Goal: Information Seeking & Learning: Learn about a topic

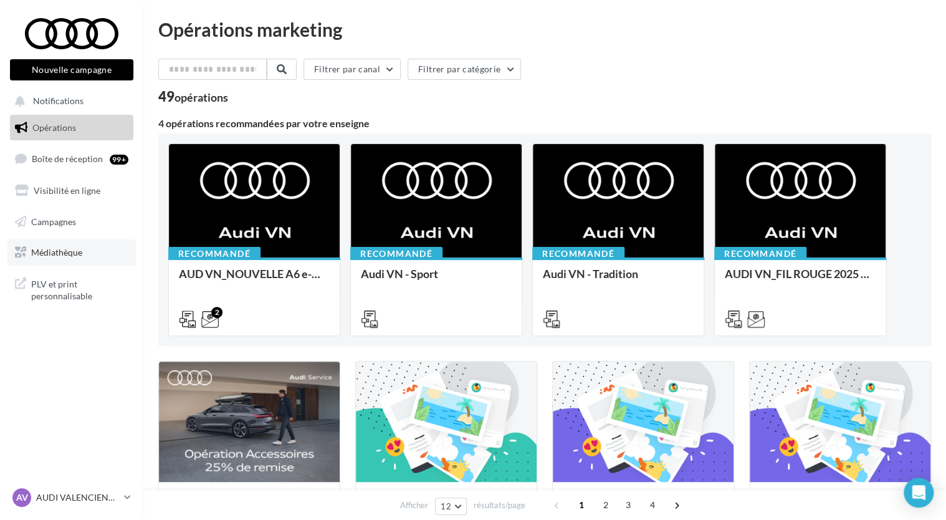
click at [54, 251] on span "Médiathèque" at bounding box center [56, 252] width 51 height 11
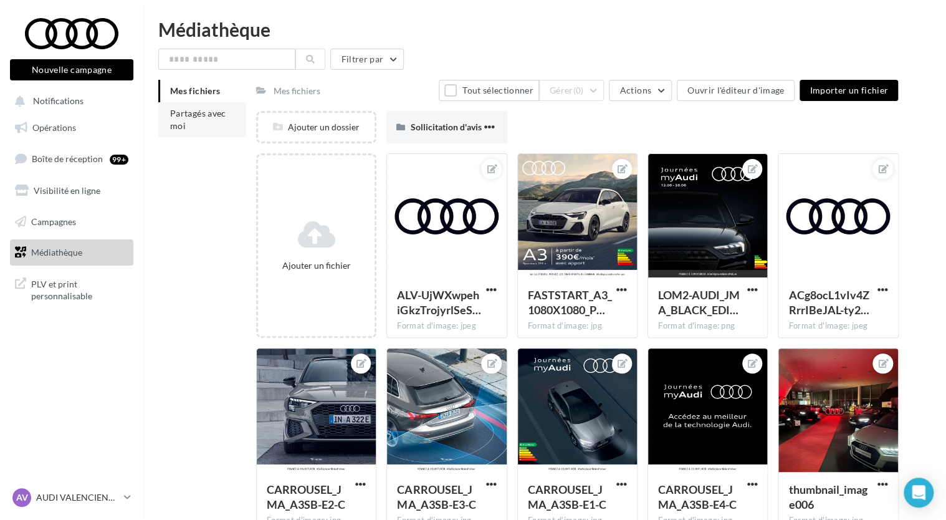
click at [206, 110] on span "Partagés avec moi" at bounding box center [198, 119] width 56 height 23
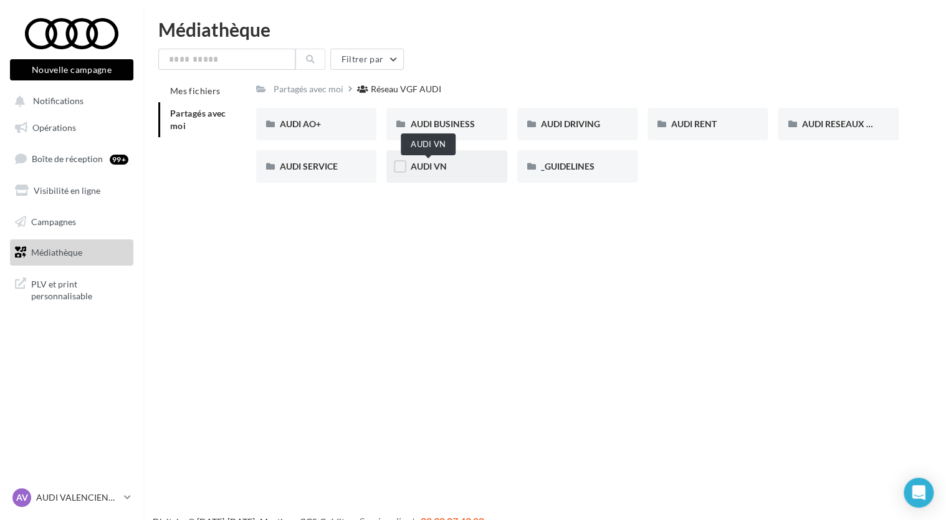
click at [421, 166] on span "AUDI VN" at bounding box center [428, 166] width 36 height 11
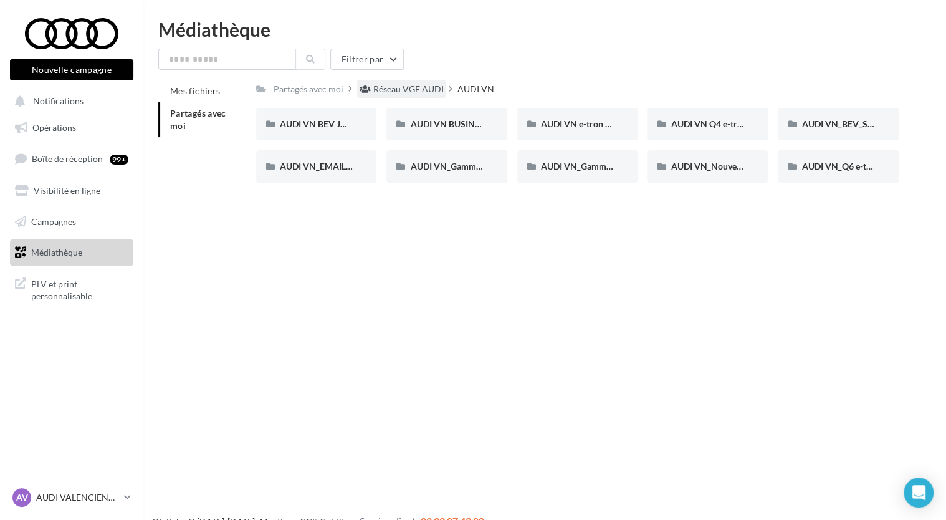
click at [416, 94] on div "Réseau VGF AUDI" at bounding box center [408, 89] width 70 height 12
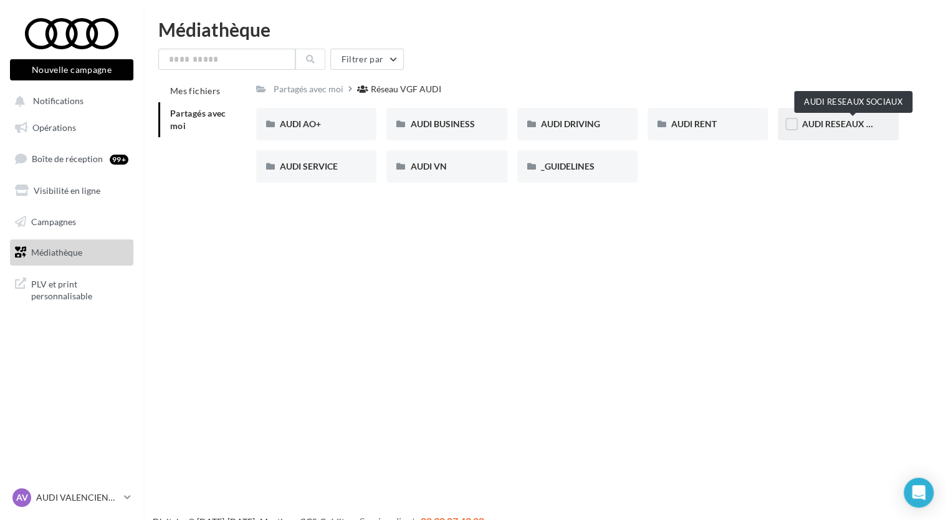
click at [849, 119] on span "AUDI RESEAUX SOCIAUX" at bounding box center [853, 123] width 103 height 11
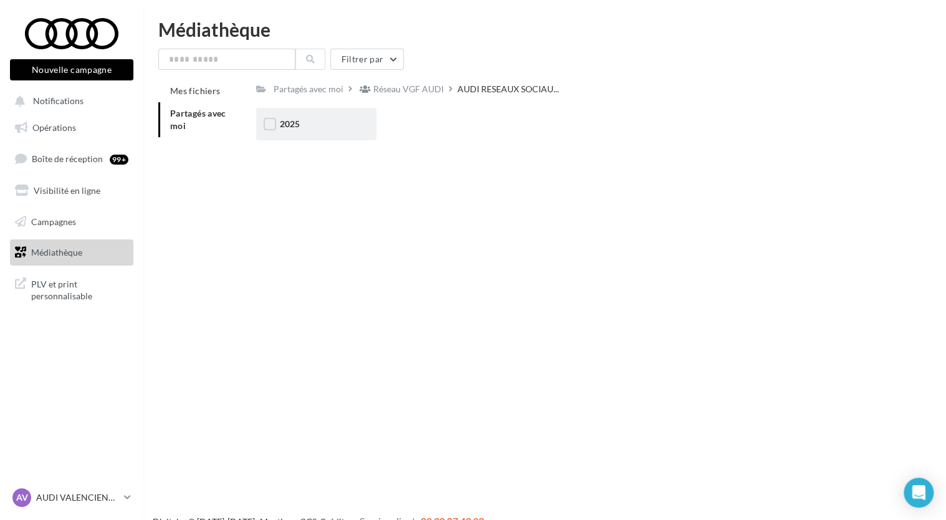
click at [300, 125] on div "2025" at bounding box center [316, 124] width 73 height 12
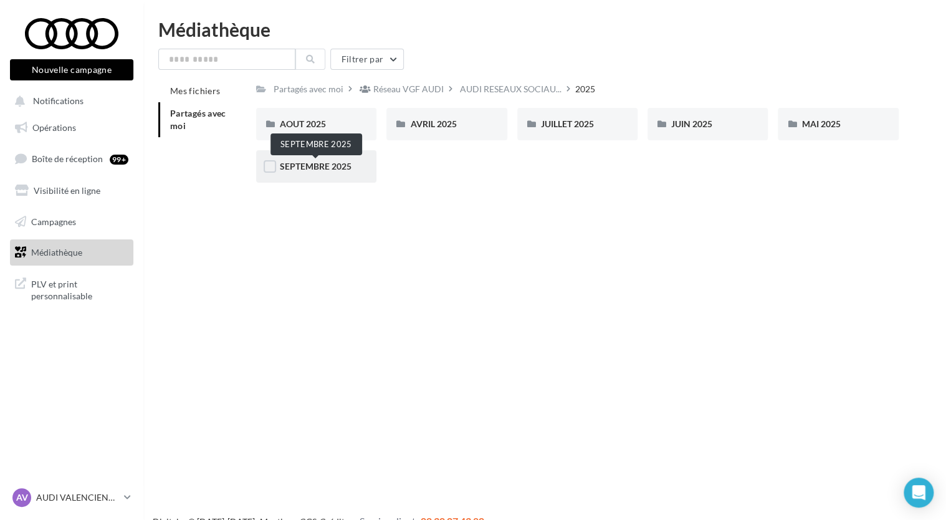
click at [320, 165] on span "SEPTEMBRE 2025" at bounding box center [316, 166] width 72 height 11
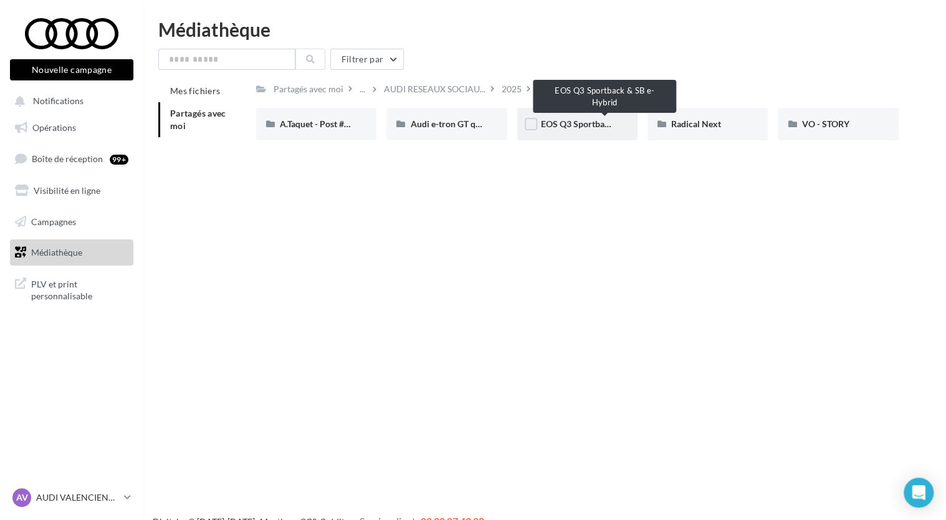
click at [571, 123] on span "EOS Q3 Sportback & SB e-Hybrid" at bounding box center [606, 123] width 130 height 11
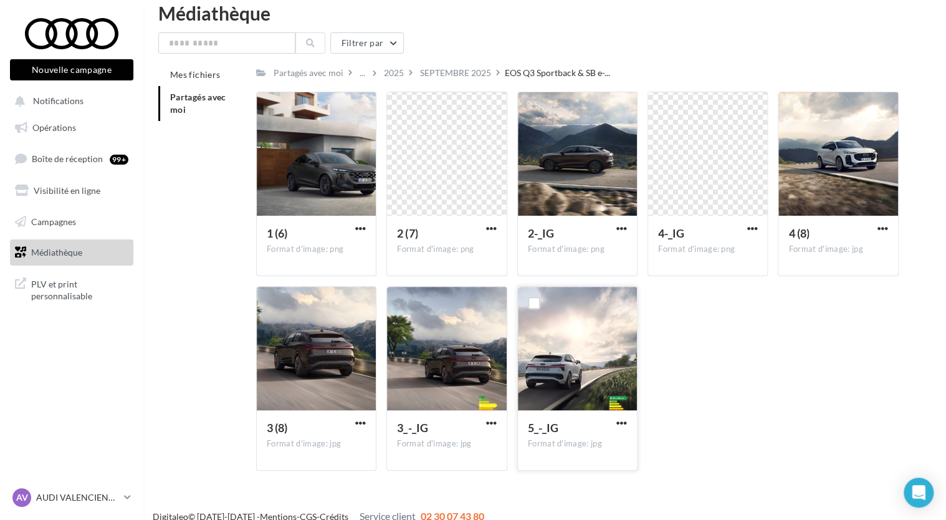
scroll to position [31, 0]
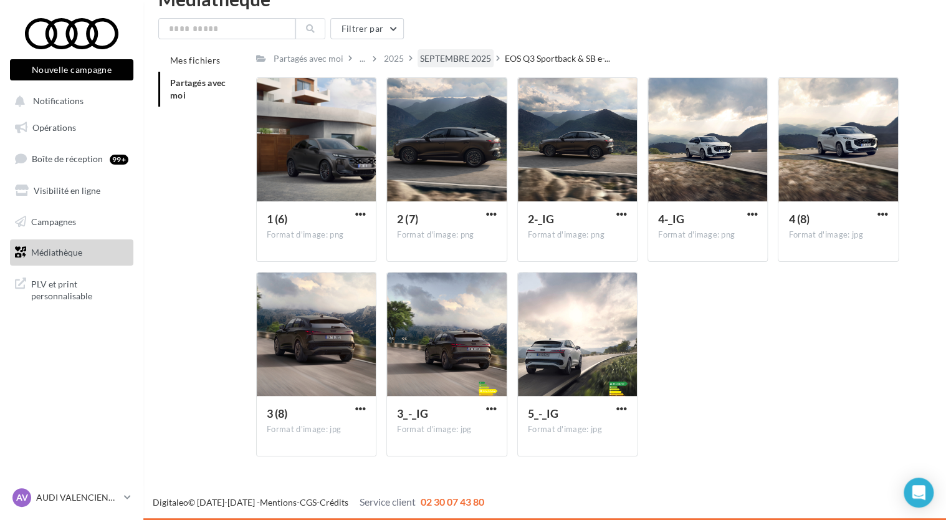
click at [462, 56] on div "SEPTEMBRE 2025" at bounding box center [455, 58] width 71 height 12
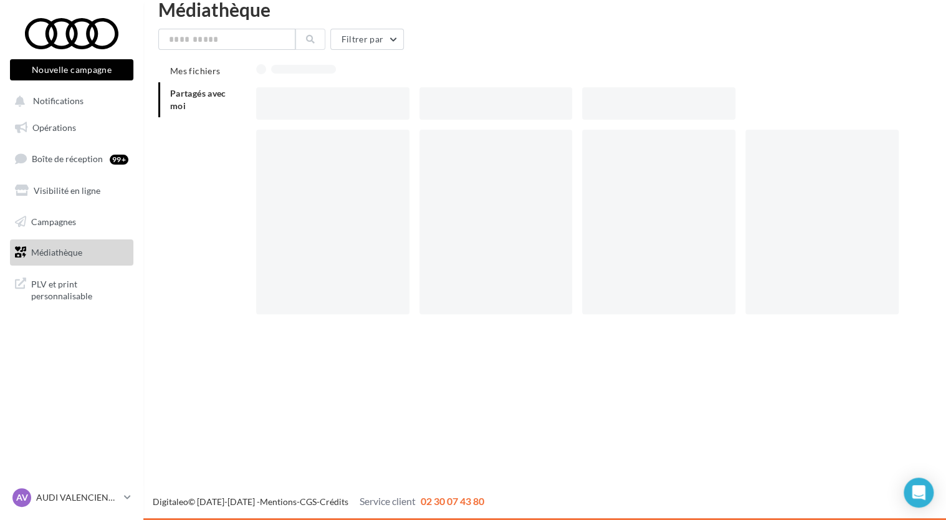
scroll to position [20, 0]
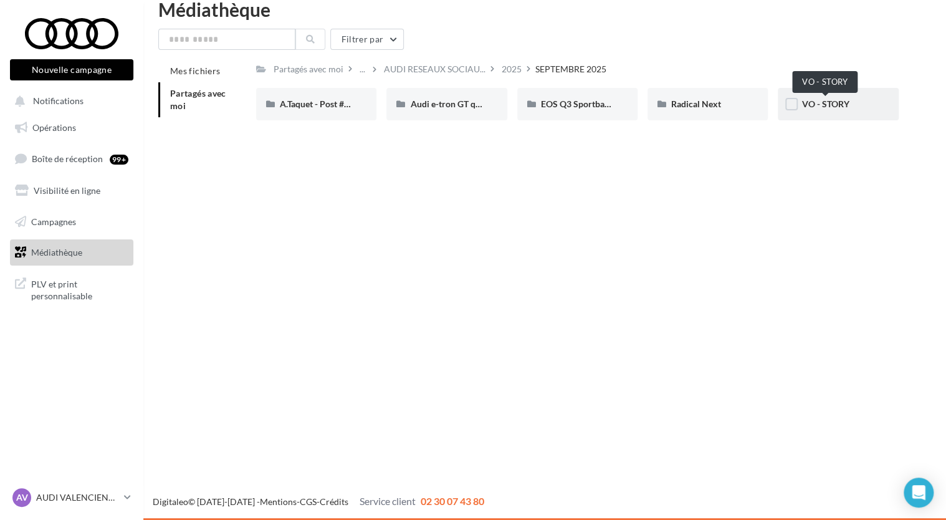
click at [830, 103] on span "VO - STORY" at bounding box center [825, 103] width 47 height 11
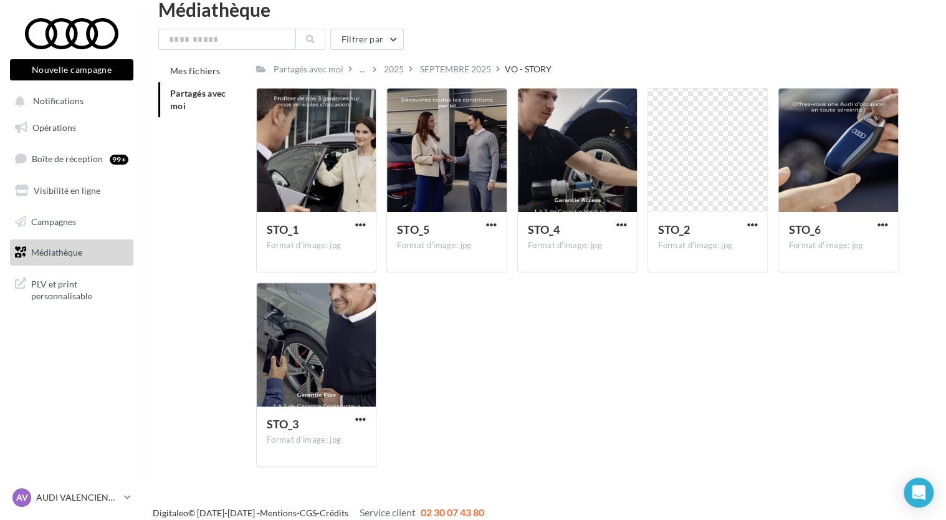
scroll to position [31, 0]
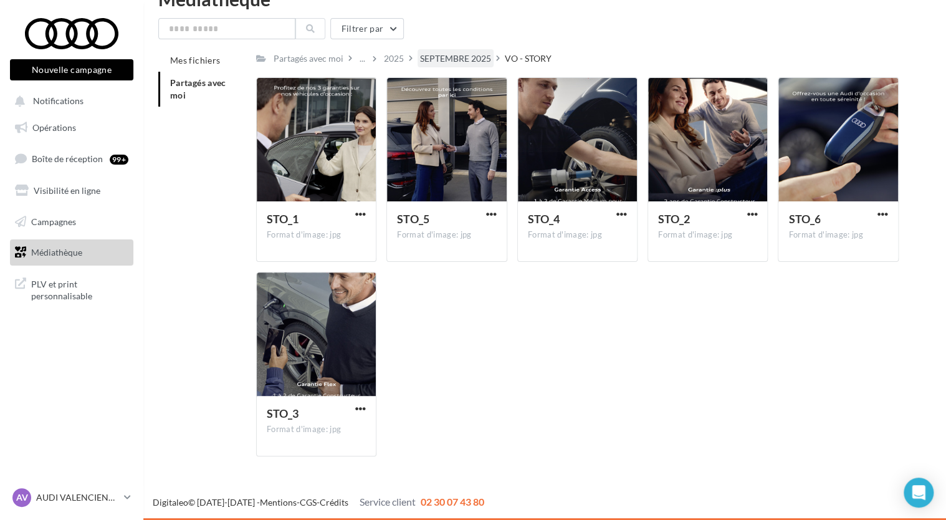
click at [463, 59] on div "SEPTEMBRE 2025" at bounding box center [455, 58] width 71 height 12
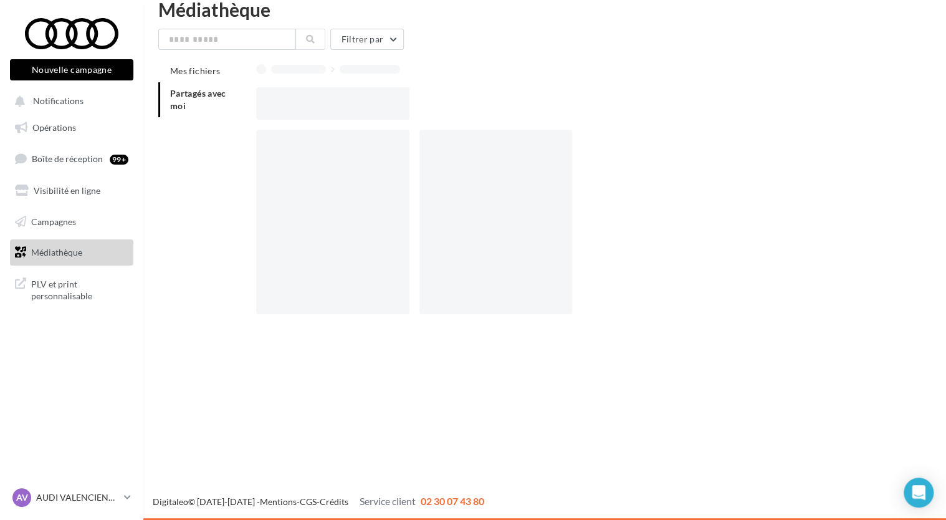
scroll to position [20, 0]
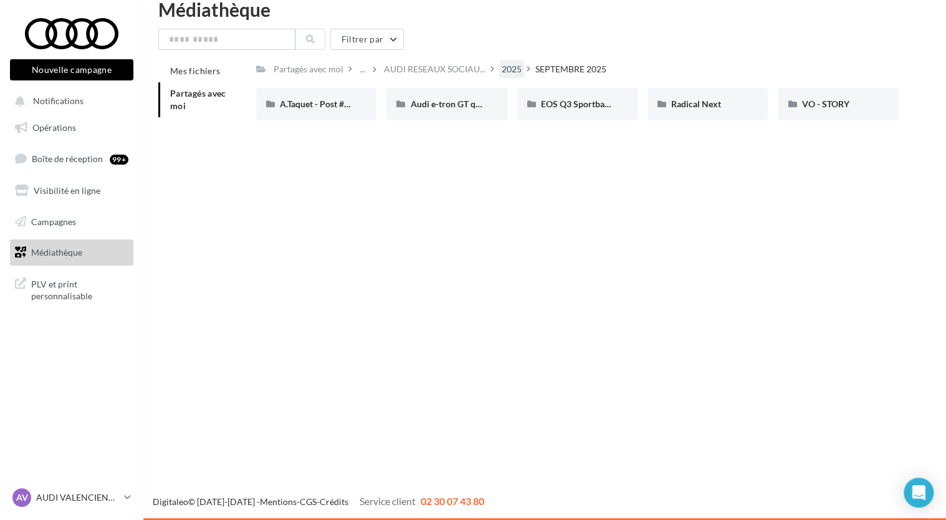
click at [516, 66] on div "2025" at bounding box center [512, 69] width 20 height 12
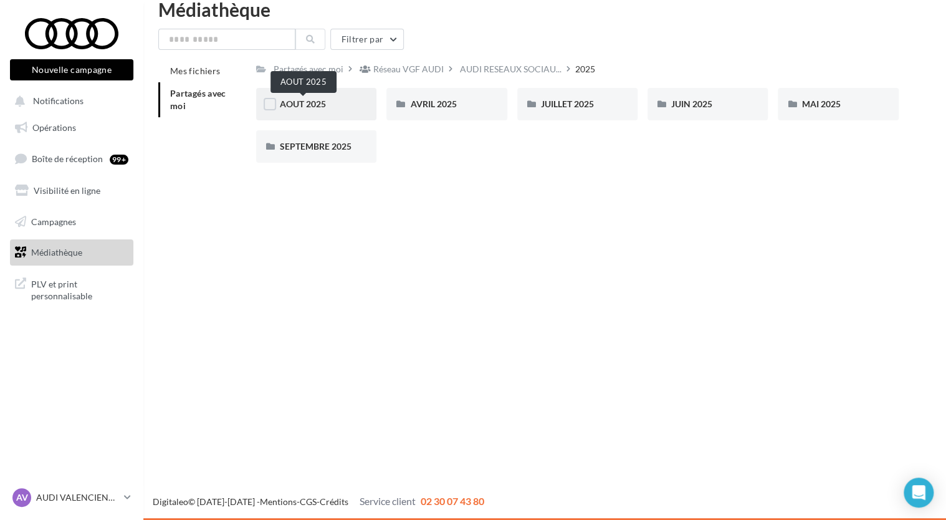
click at [312, 107] on span "AOUT 2025" at bounding box center [303, 103] width 46 height 11
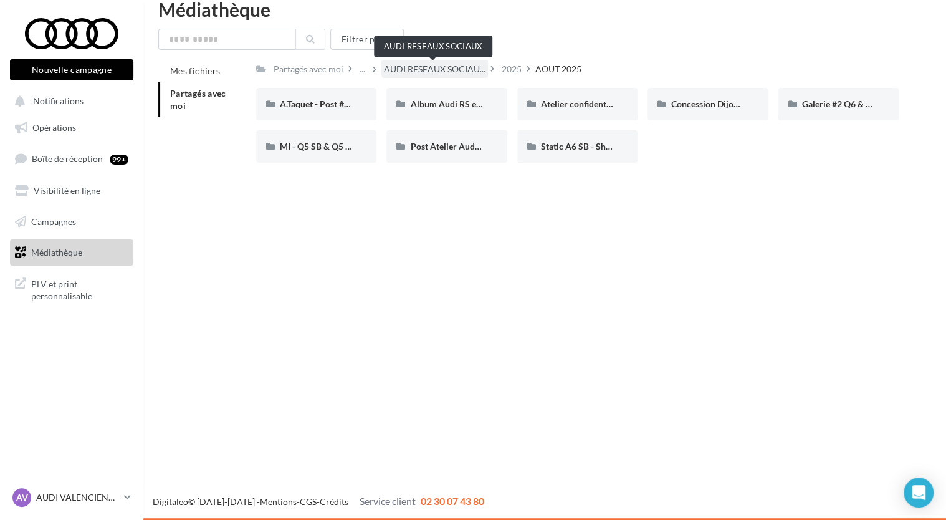
click at [447, 66] on span "AUDI RESEAUX SOCIAU..." at bounding box center [435, 69] width 102 height 12
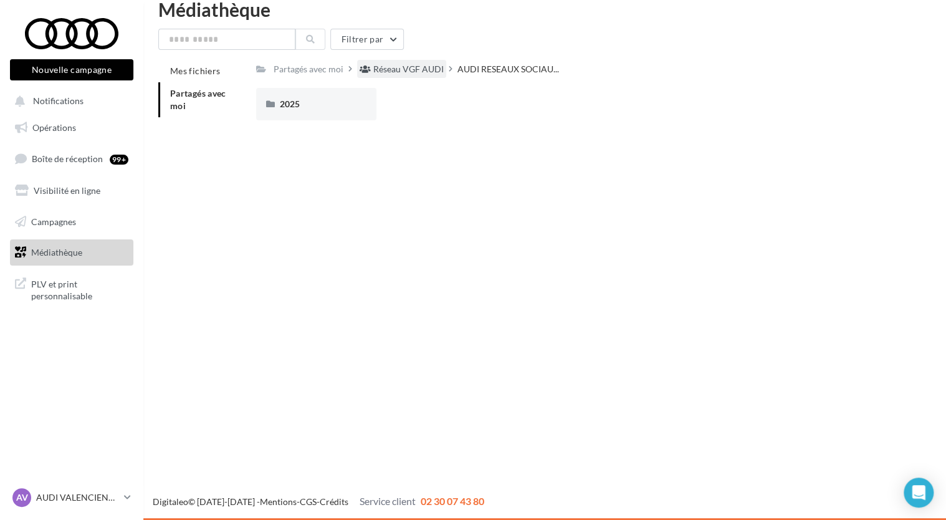
click at [436, 61] on div "Réseau VGF AUDI" at bounding box center [401, 69] width 89 height 18
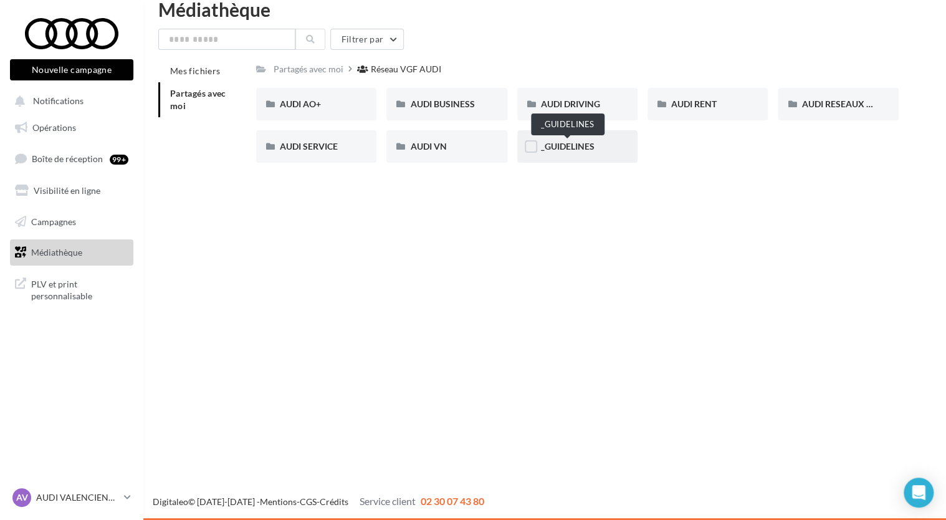
click at [566, 142] on span "_GUIDELINES" at bounding box center [568, 146] width 54 height 11
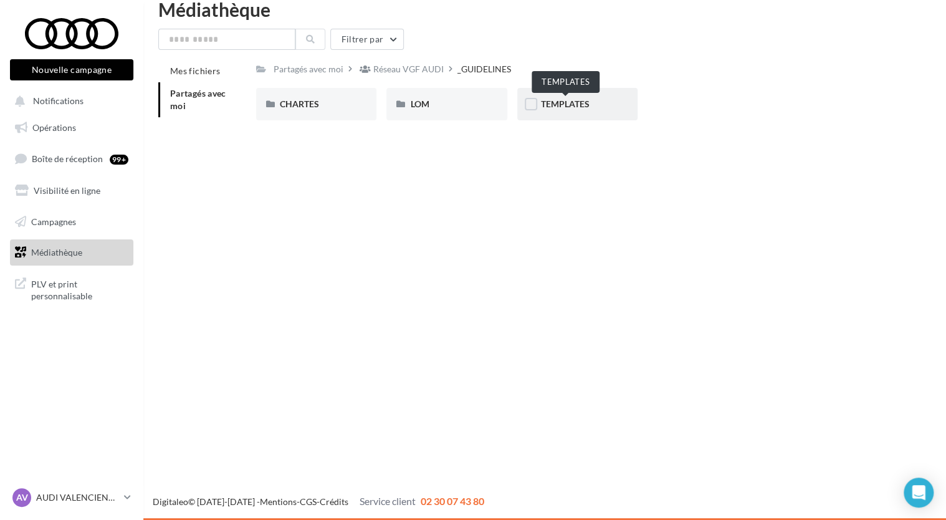
click at [559, 103] on span "TEMPLATES" at bounding box center [565, 103] width 49 height 11
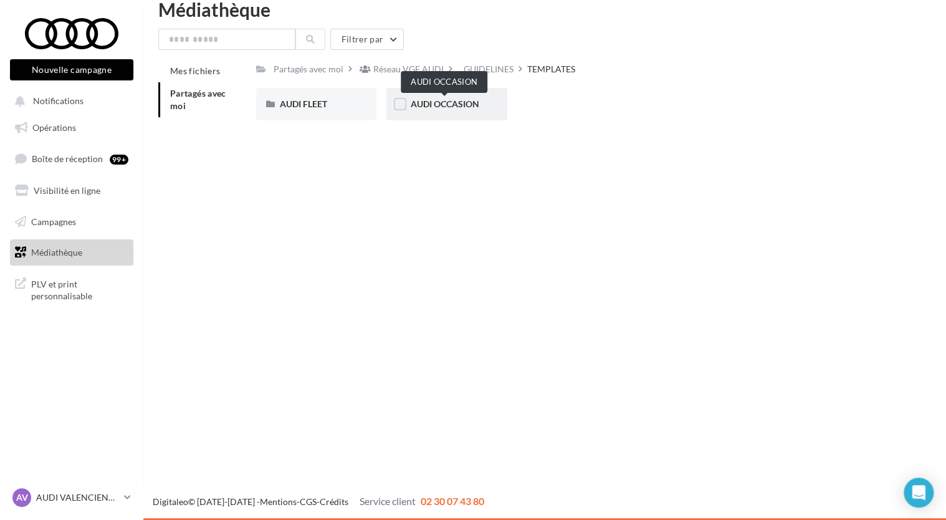
click at [471, 105] on span "AUDI OCCASION" at bounding box center [444, 103] width 69 height 11
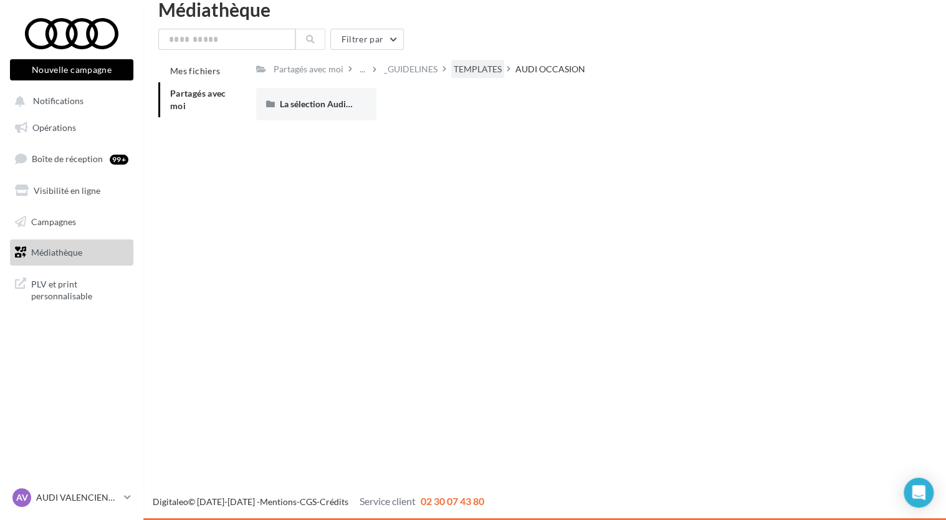
click at [469, 69] on div "TEMPLATES" at bounding box center [478, 69] width 48 height 12
click at [469, 69] on div "_GUIDELINES" at bounding box center [487, 69] width 54 height 12
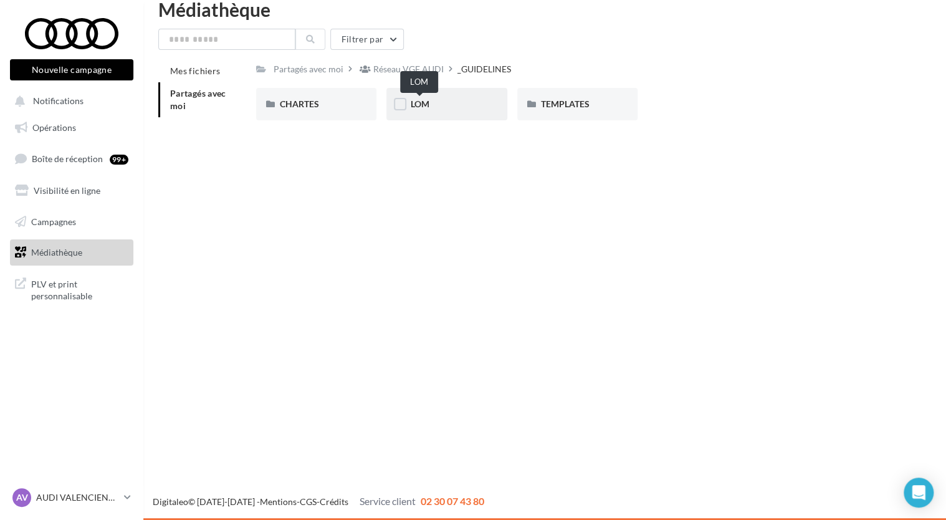
click at [418, 105] on span "LOM" at bounding box center [419, 103] width 19 height 11
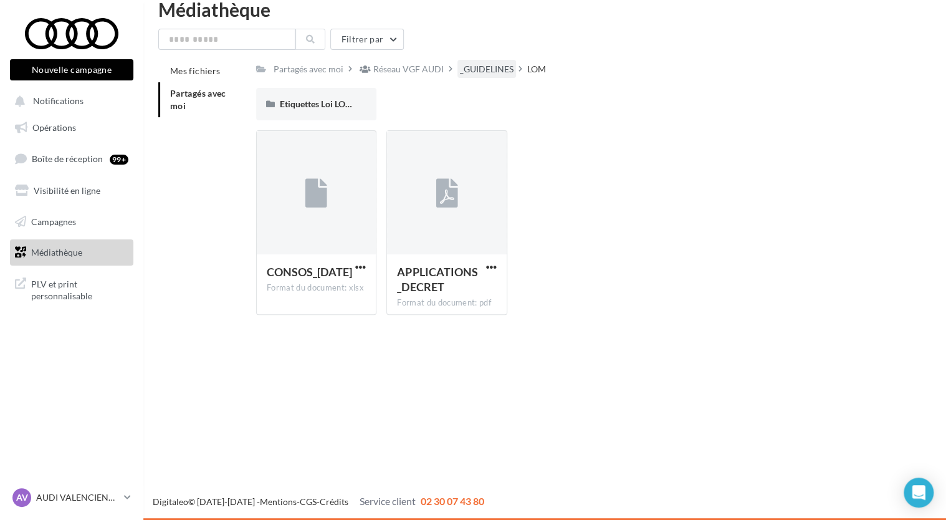
click at [479, 70] on div "_GUIDELINES" at bounding box center [487, 69] width 54 height 12
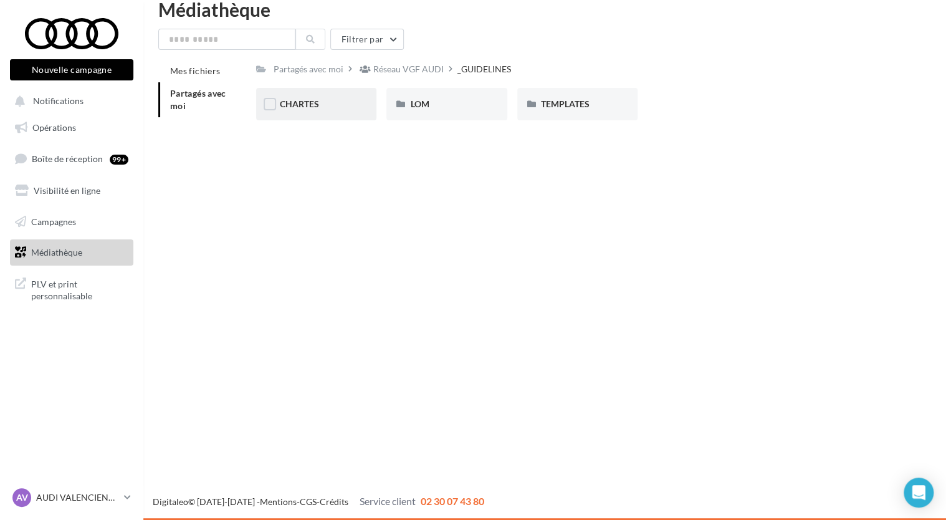
click at [297, 112] on div "CHARTES" at bounding box center [316, 104] width 120 height 32
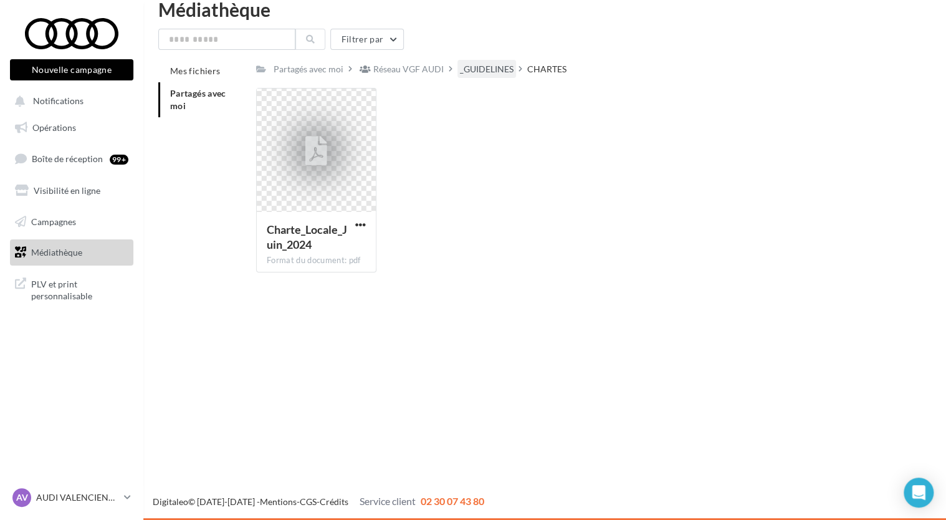
click at [469, 62] on div "_GUIDELINES" at bounding box center [487, 69] width 59 height 18
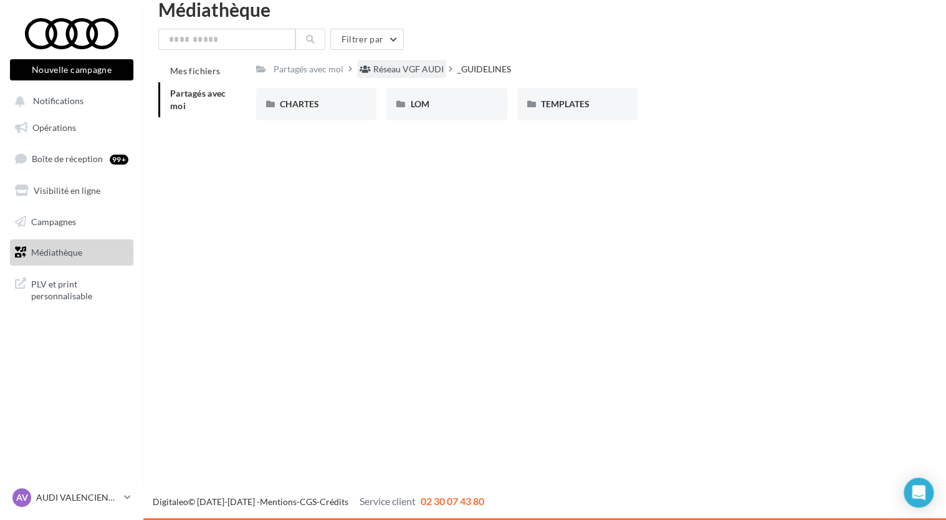
click at [398, 68] on div "Réseau VGF AUDI" at bounding box center [408, 69] width 70 height 12
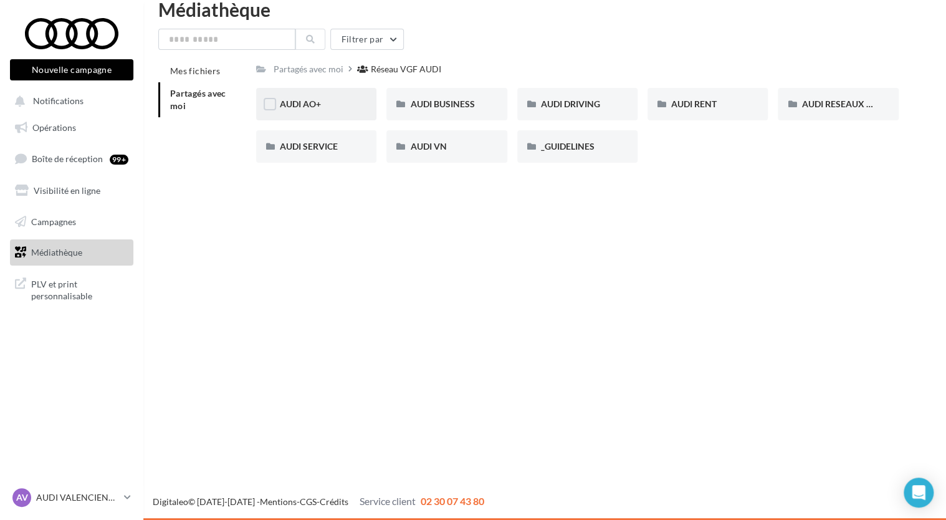
click at [326, 106] on div "AUDI AO+" at bounding box center [316, 104] width 73 height 12
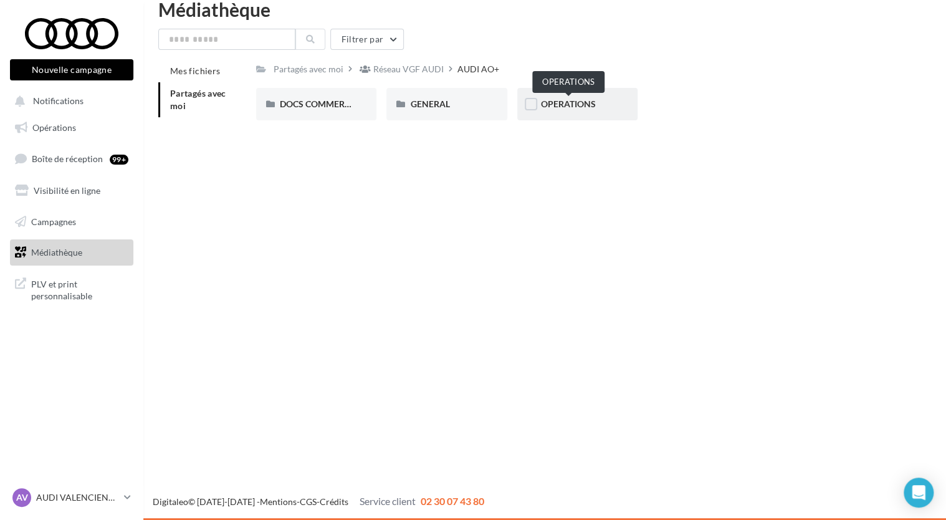
click at [575, 100] on span "OPERATIONS" at bounding box center [568, 103] width 55 height 11
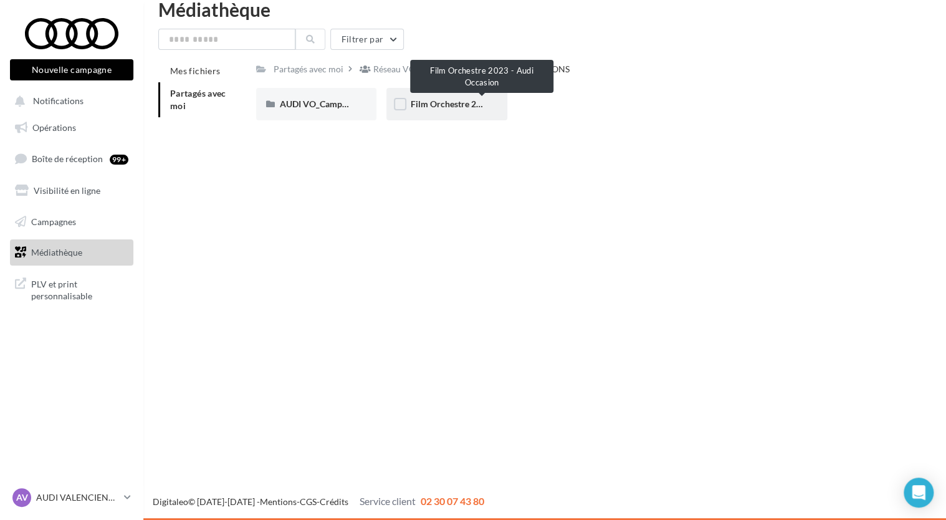
click at [454, 108] on span "Film Orchestre 2023 - Audi Occasion" at bounding box center [482, 103] width 144 height 11
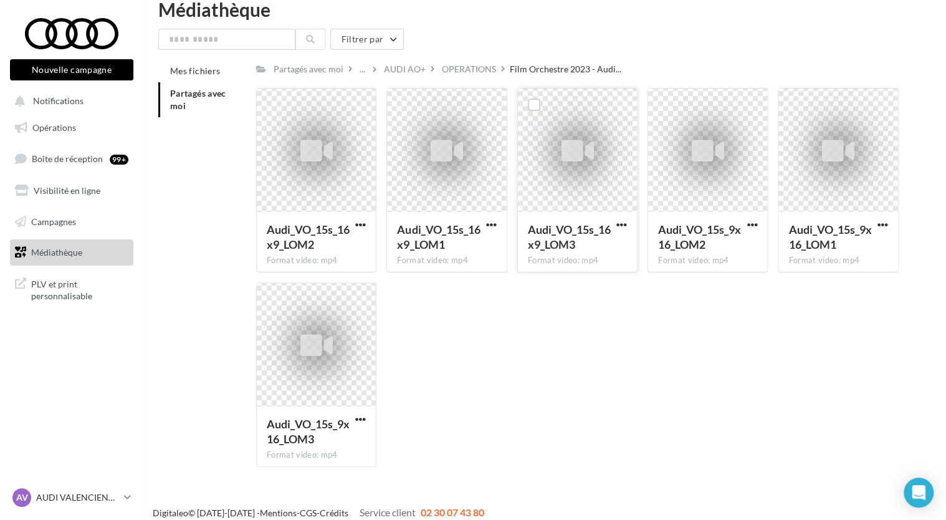
scroll to position [31, 0]
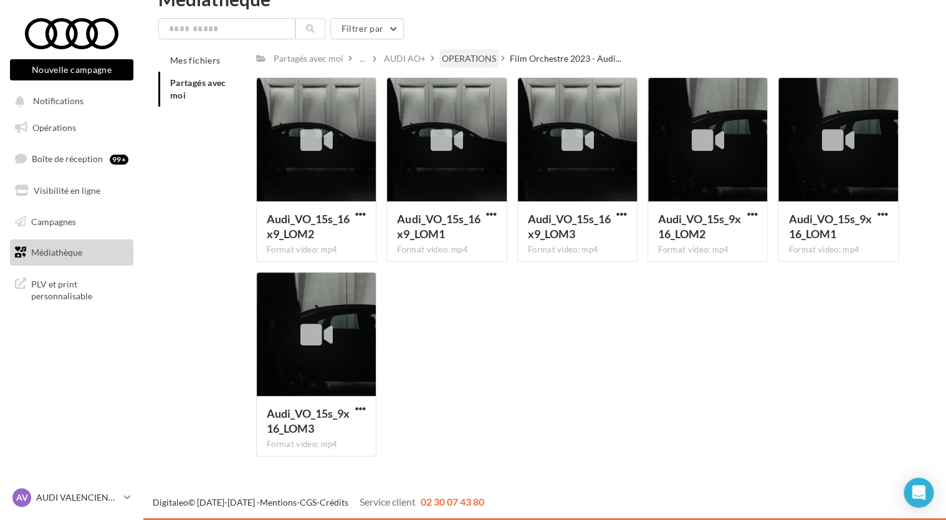
click at [471, 60] on div "OPERATIONS" at bounding box center [469, 58] width 54 height 12
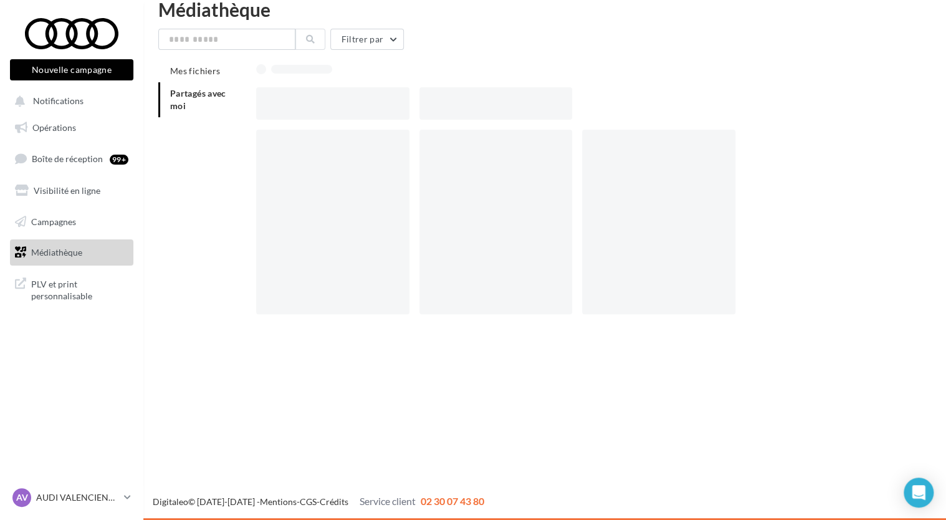
scroll to position [20, 0]
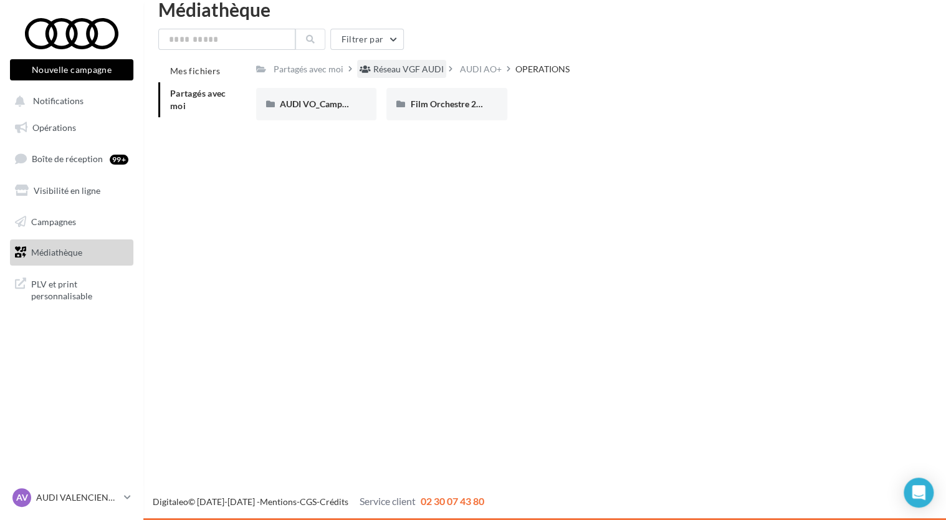
click at [372, 60] on div "Réseau VGF AUDI" at bounding box center [401, 69] width 89 height 18
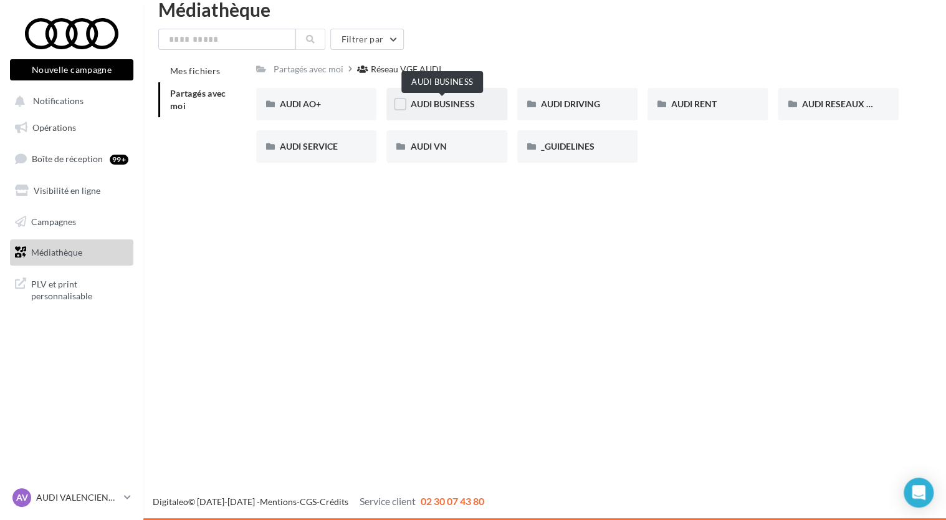
click at [454, 104] on span "AUDI BUSINESS" at bounding box center [442, 103] width 64 height 11
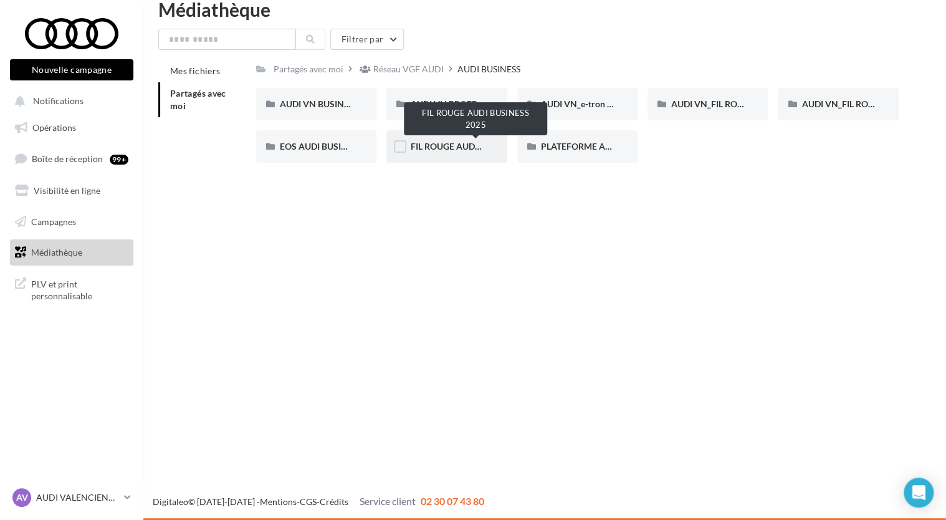
click at [431, 143] on span "FIL ROUGE AUDI BUSINESS 2025" at bounding box center [476, 146] width 132 height 11
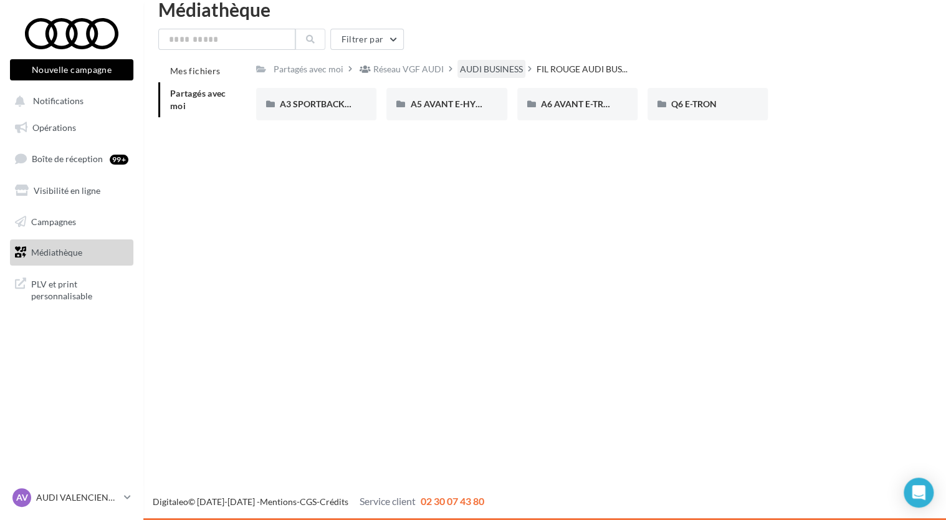
click at [501, 74] on div "AUDI BUSINESS" at bounding box center [491, 69] width 63 height 12
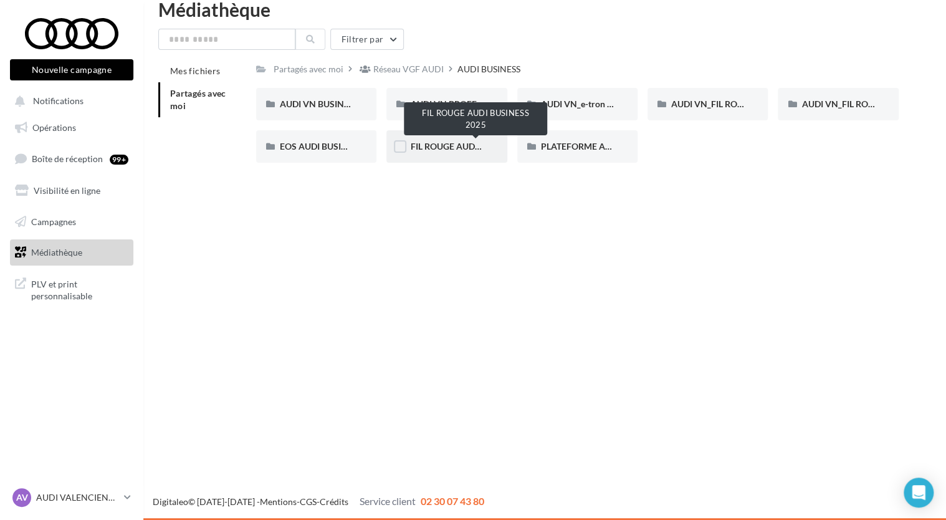
click at [467, 142] on span "FIL ROUGE AUDI BUSINESS 2025" at bounding box center [476, 146] width 132 height 11
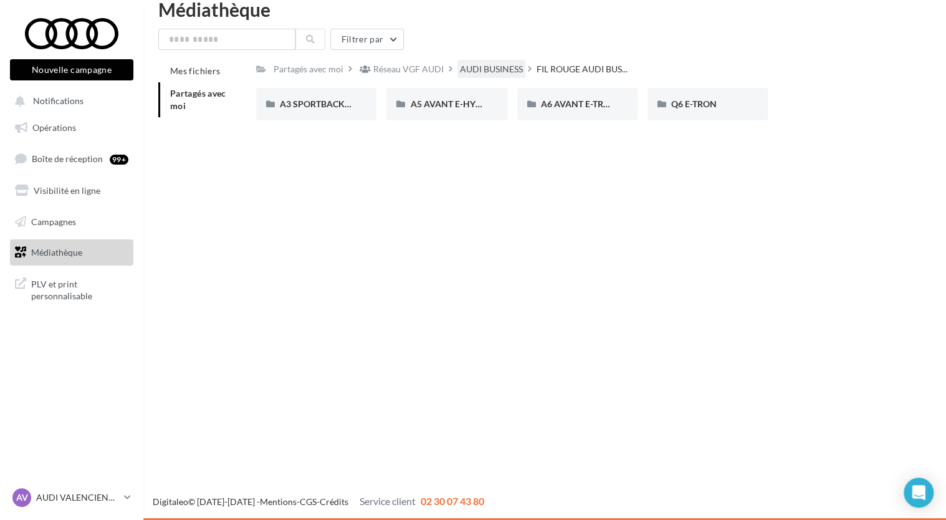
click at [486, 67] on div "AUDI BUSINESS" at bounding box center [491, 69] width 63 height 12
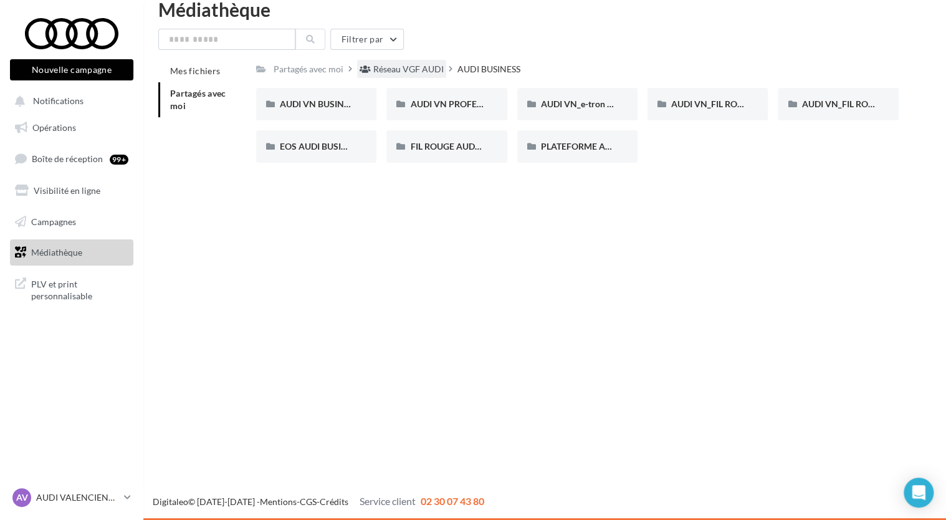
click at [416, 65] on div "Réseau VGF AUDI" at bounding box center [408, 69] width 70 height 12
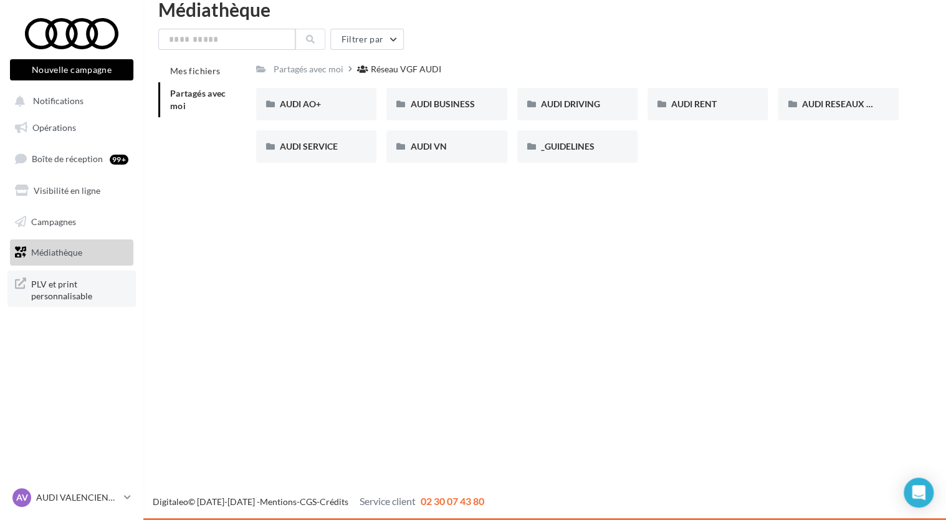
click at [72, 296] on span "PLV et print personnalisable" at bounding box center [79, 289] width 97 height 27
click at [67, 128] on span "Opérations" at bounding box center [54, 127] width 44 height 11
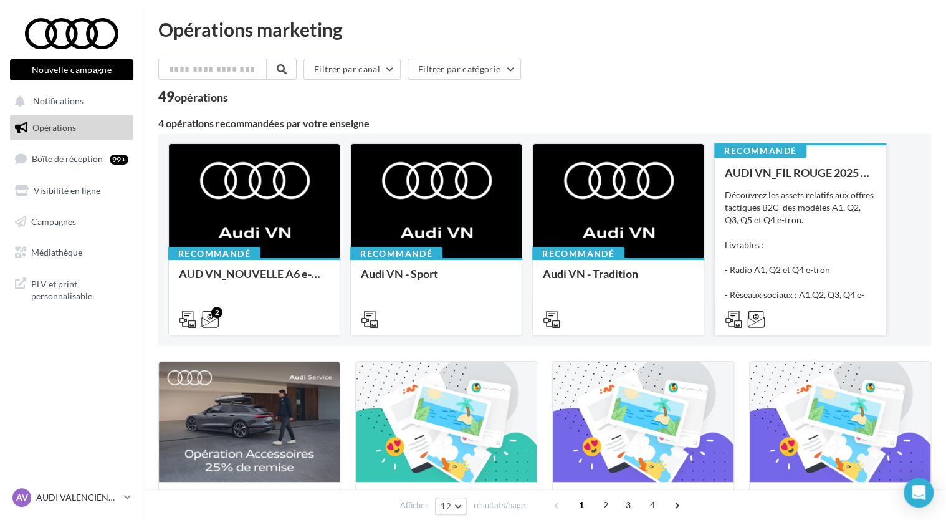
click at [820, 248] on div "Découvrez les assets relatifs aux offres tactiques B2C des modèles A1, Q2, Q3, …" at bounding box center [800, 251] width 151 height 125
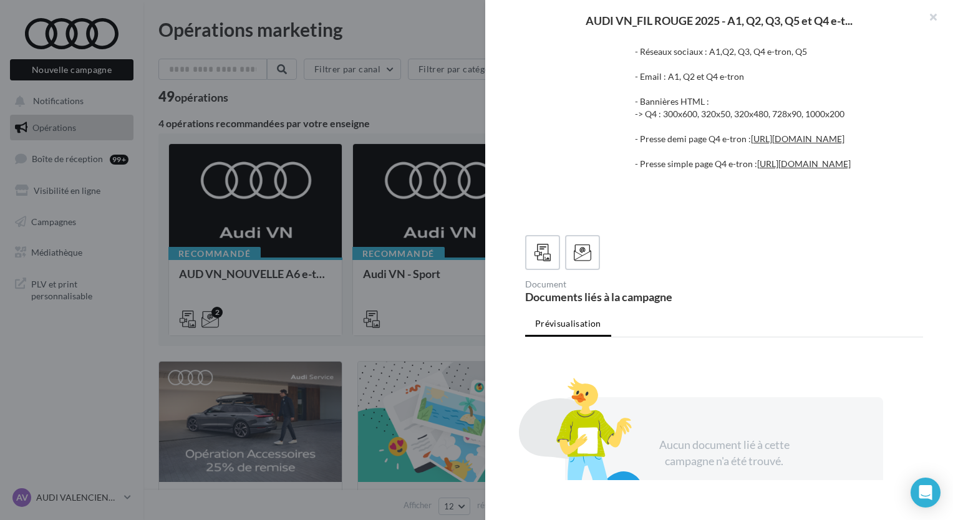
scroll to position [278, 0]
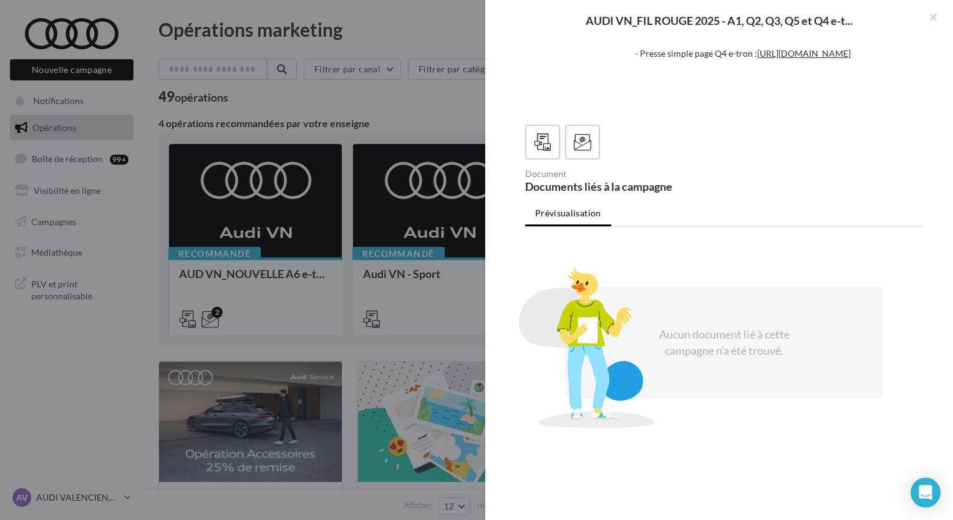
click at [452, 106] on div at bounding box center [476, 260] width 953 height 520
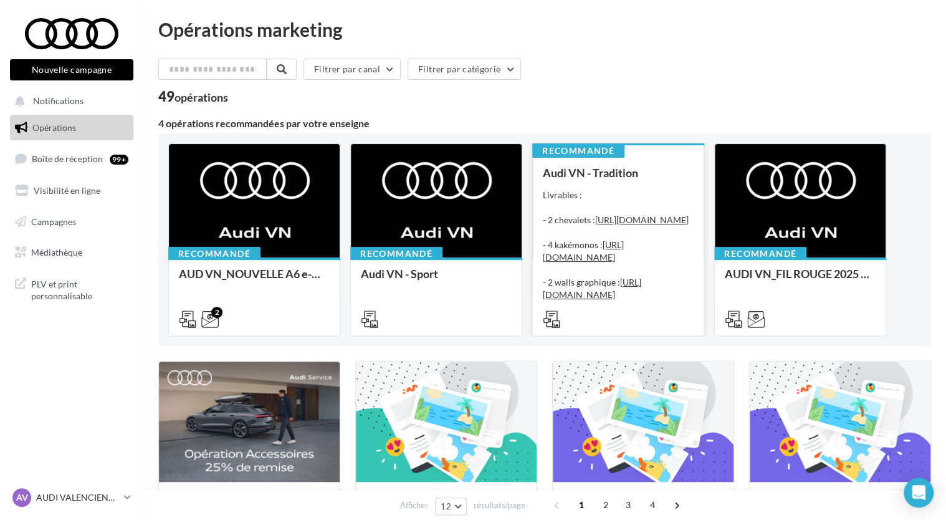
click at [648, 190] on div "Livrables : - 2 chevalets : [URL][DOMAIN_NAME] - 4 kakémonos : [URL][DOMAIN_NAM…" at bounding box center [618, 251] width 151 height 125
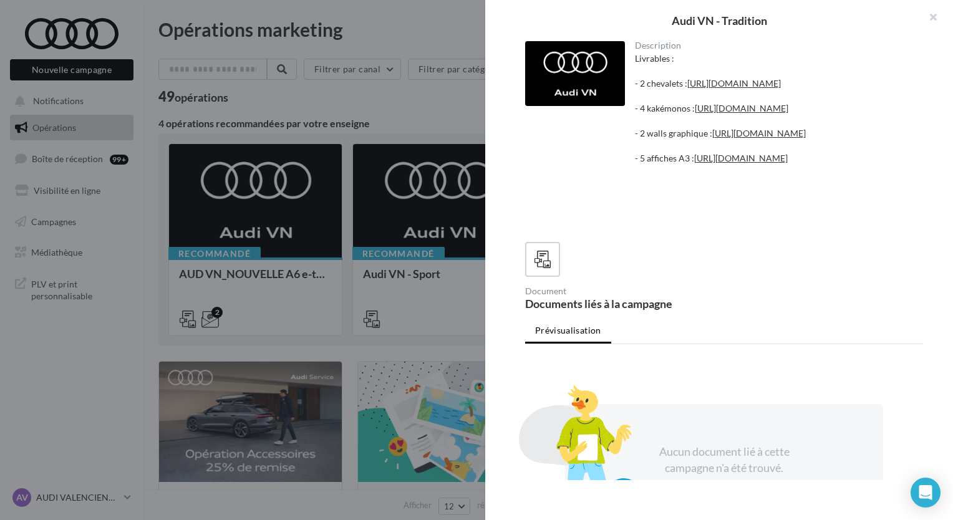
scroll to position [228, 0]
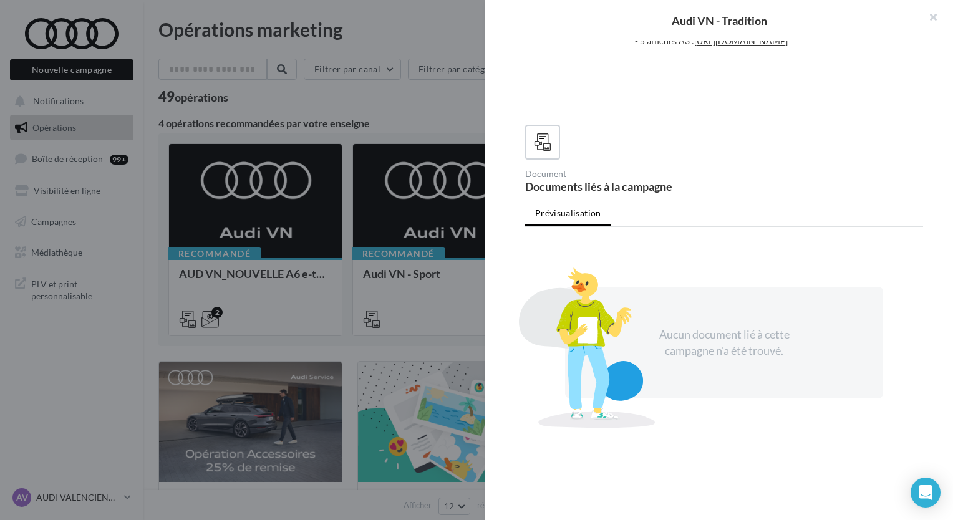
drag, startPoint x: 426, startPoint y: 105, endPoint x: 429, endPoint y: 128, distance: 23.3
click at [426, 105] on div at bounding box center [476, 260] width 953 height 520
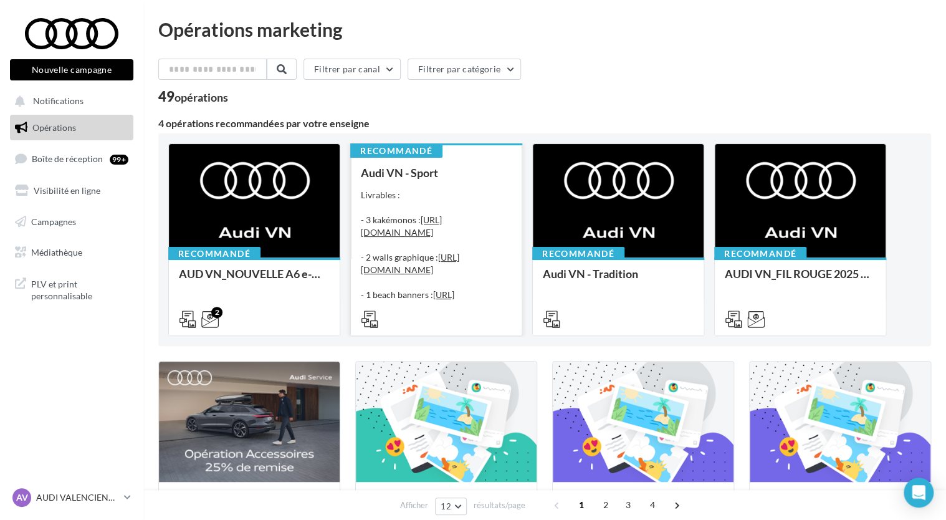
click at [444, 307] on div at bounding box center [436, 317] width 171 height 35
click at [434, 183] on div "Audi VN - Sport Livrables : - 3 kakémonos : https://audi.get-it-solutions.com/a…" at bounding box center [436, 245] width 151 height 158
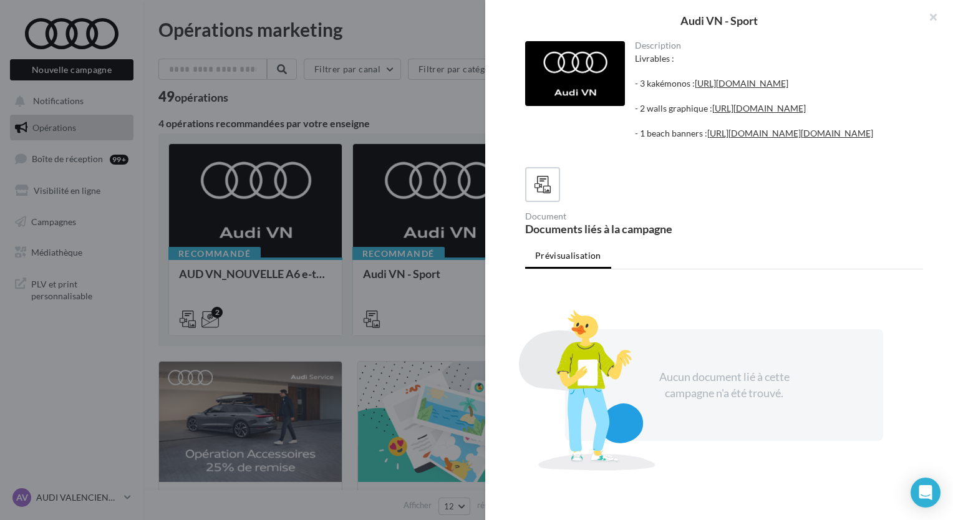
scroll to position [178, 0]
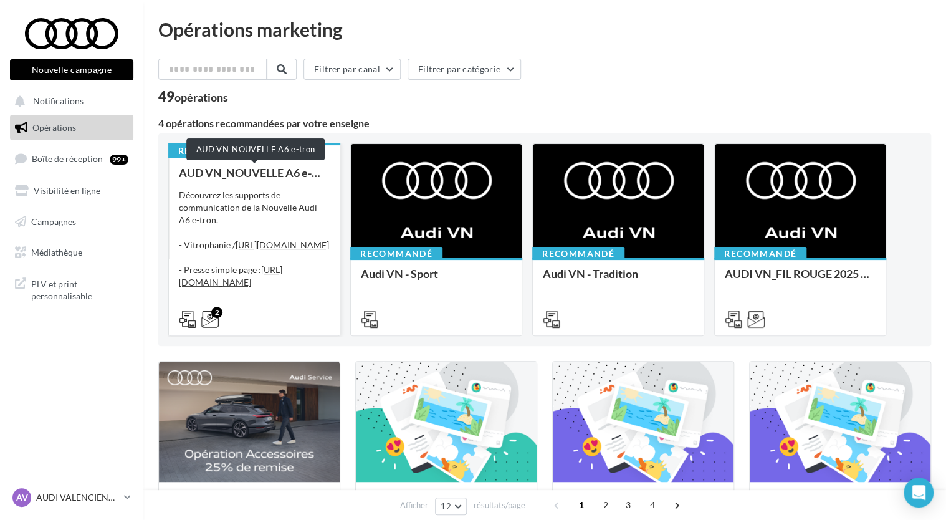
click at [295, 175] on div "AUD VN_NOUVELLE A6 e-tron" at bounding box center [254, 172] width 151 height 12
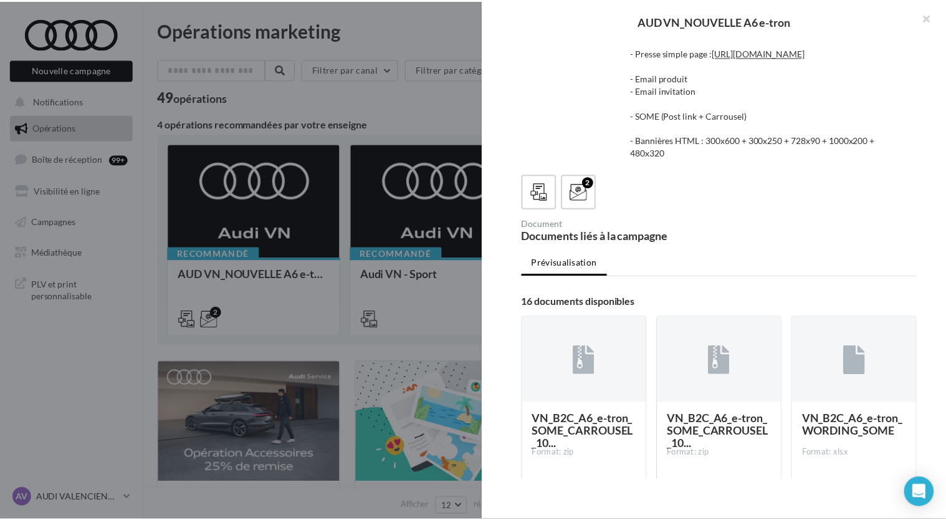
scroll to position [0, 0]
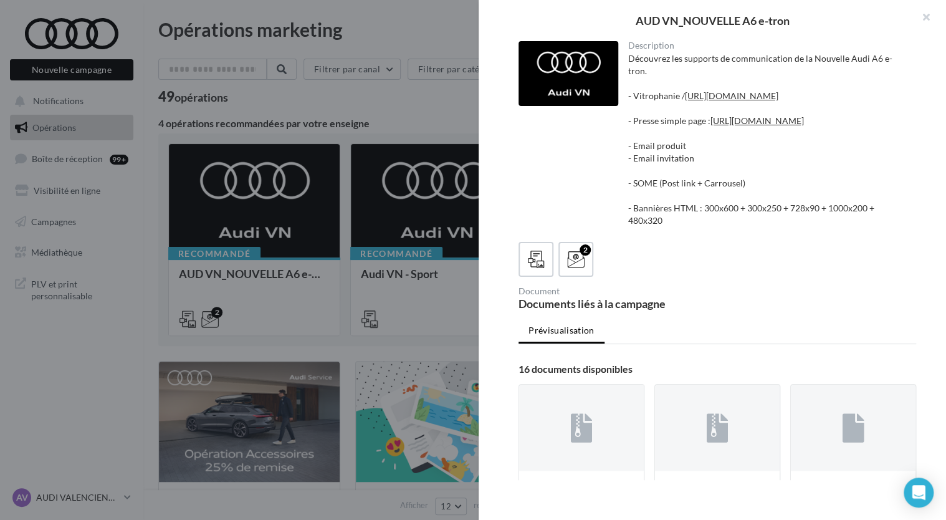
click at [440, 110] on div at bounding box center [473, 260] width 946 height 520
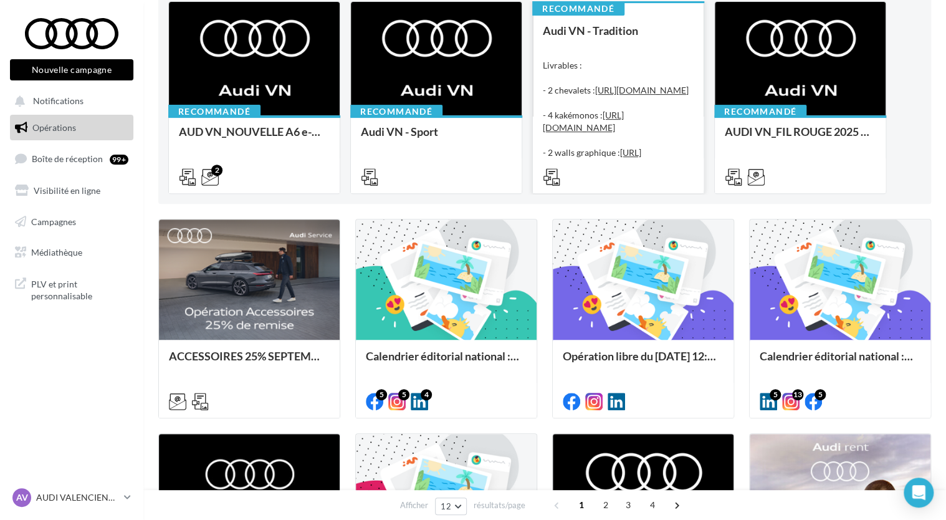
scroll to position [136, 0]
